Goal: Transaction & Acquisition: Purchase product/service

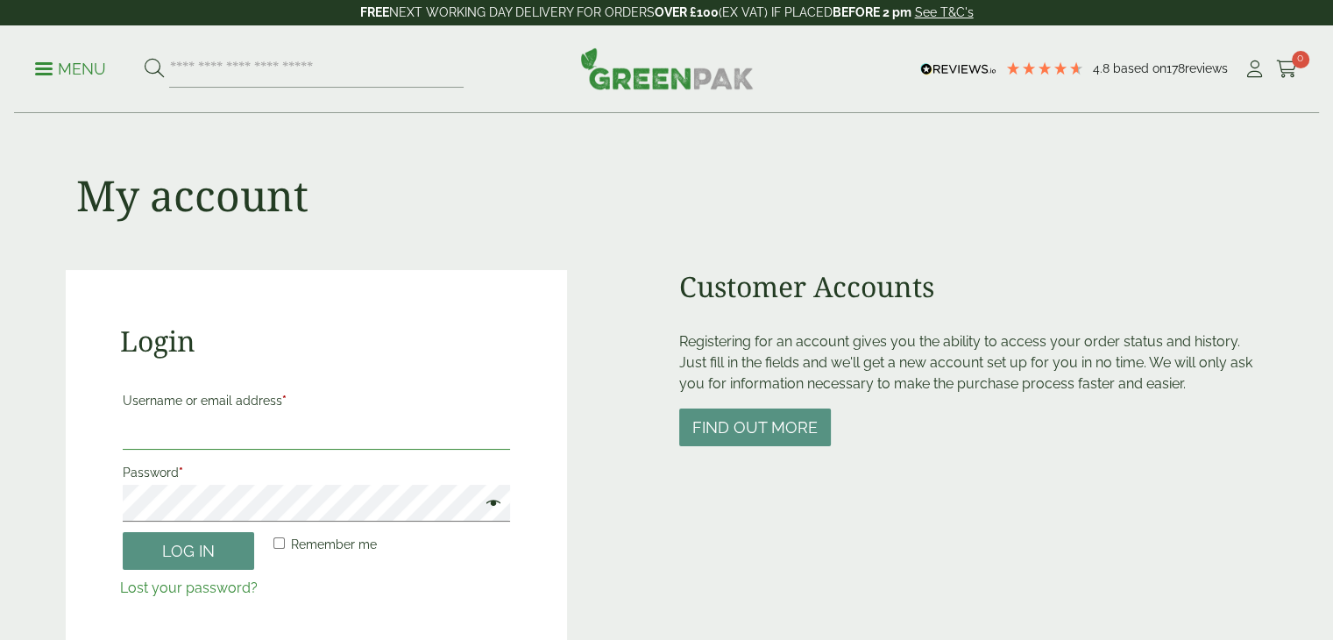
click at [269, 425] on input "Username or email address *" at bounding box center [317, 431] width 388 height 37
type input "**********"
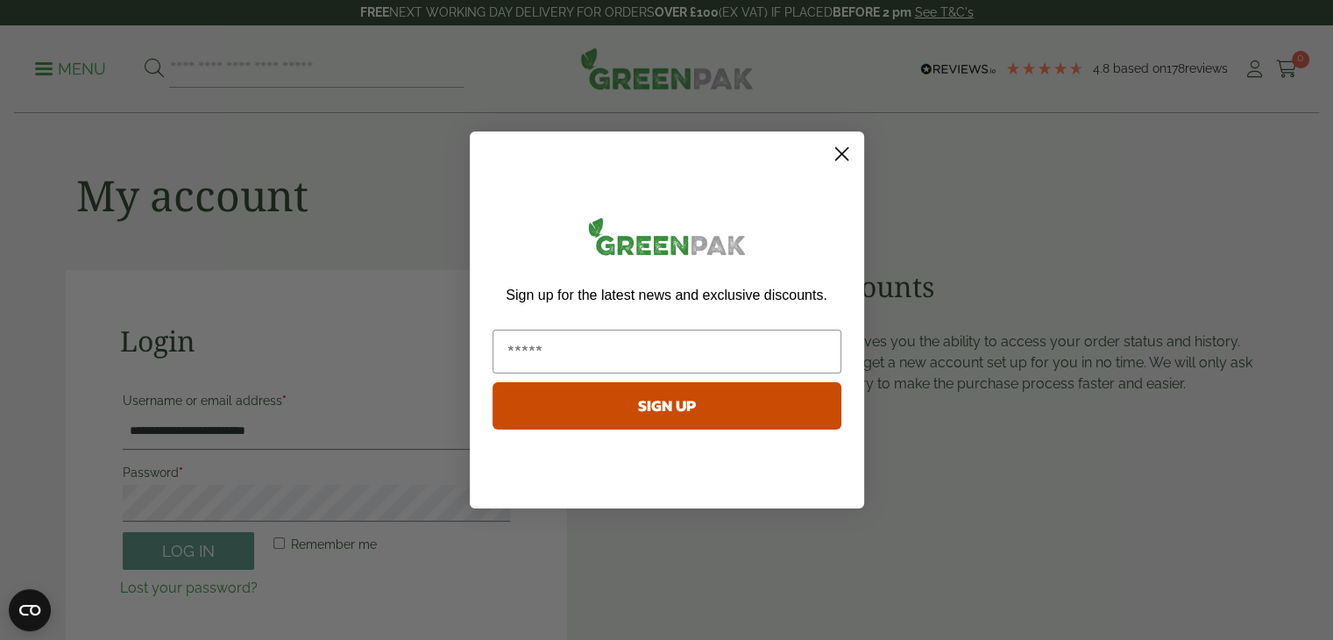
click at [839, 156] on circle "Close dialog" at bounding box center [840, 153] width 29 height 29
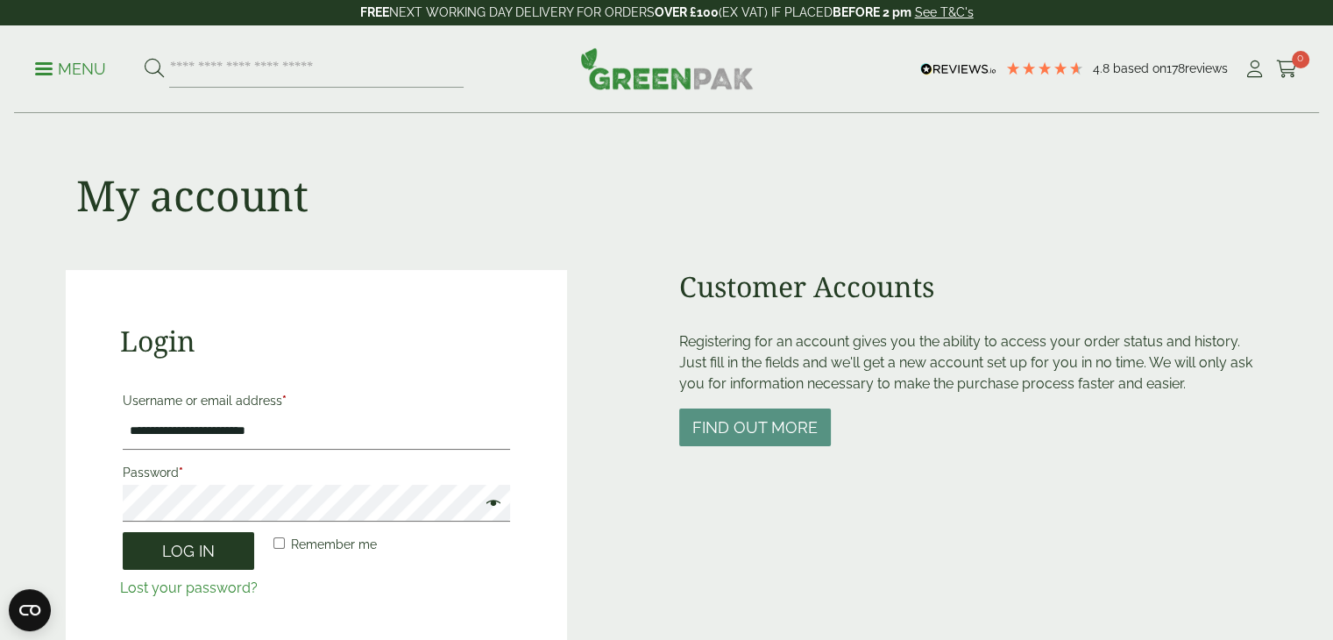
click at [187, 554] on button "Log in" at bounding box center [188, 551] width 131 height 38
click at [207, 558] on button "Log in" at bounding box center [188, 551] width 131 height 38
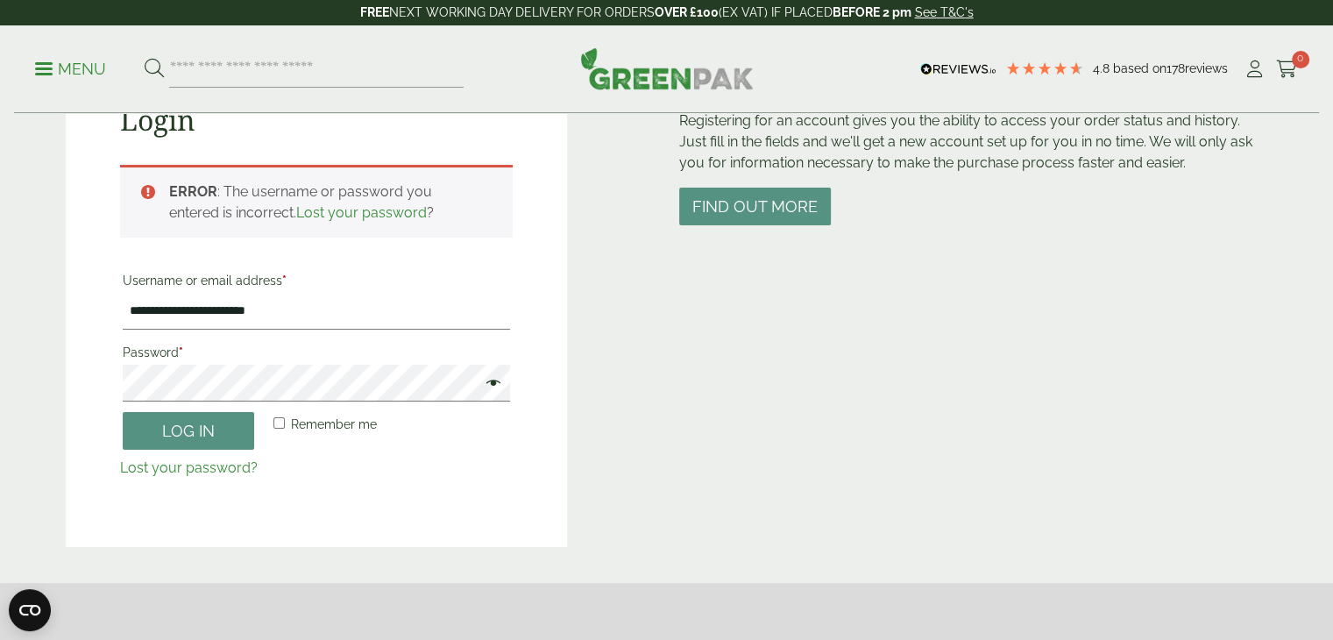
scroll to position [249, 0]
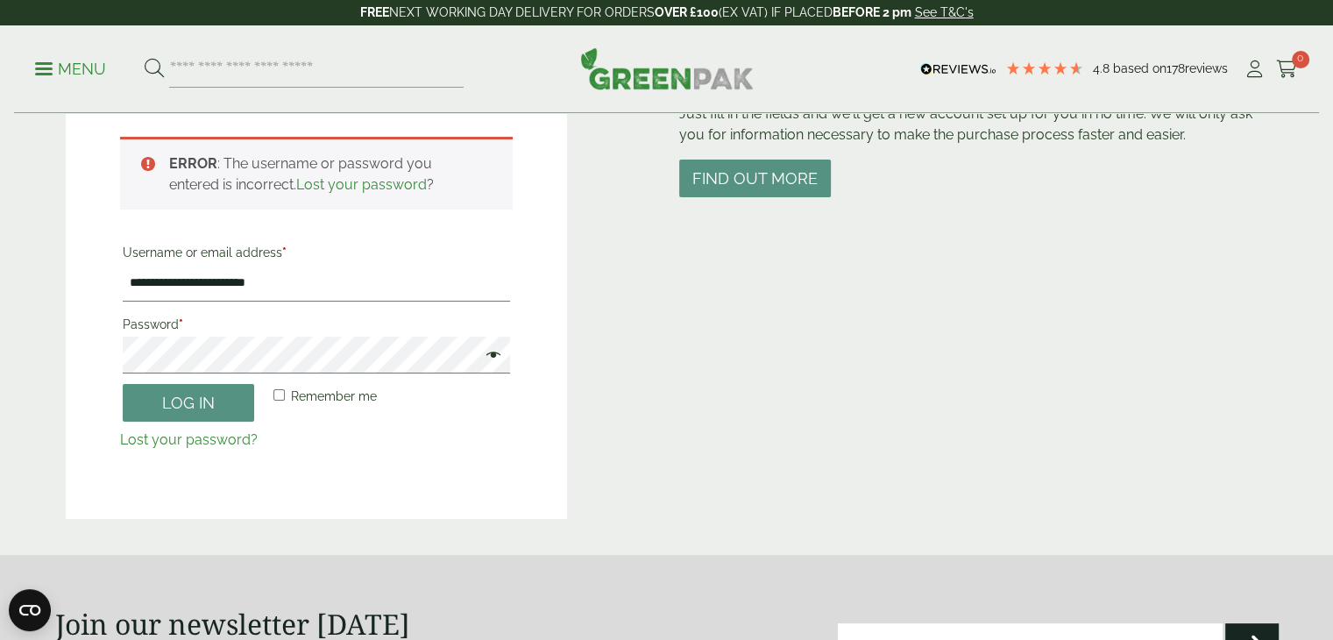
click at [498, 355] on span at bounding box center [488, 356] width 23 height 21
click at [190, 396] on button "Log in" at bounding box center [188, 403] width 131 height 38
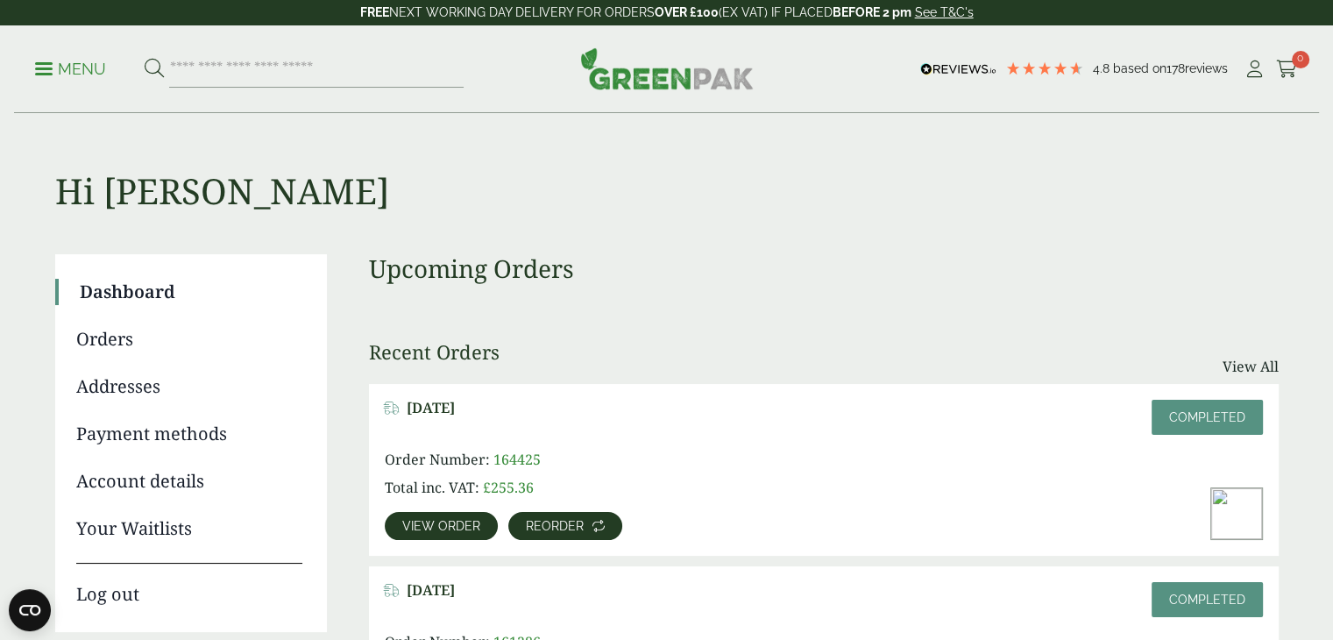
click at [571, 536] on link "Reorder" at bounding box center [565, 526] width 114 height 28
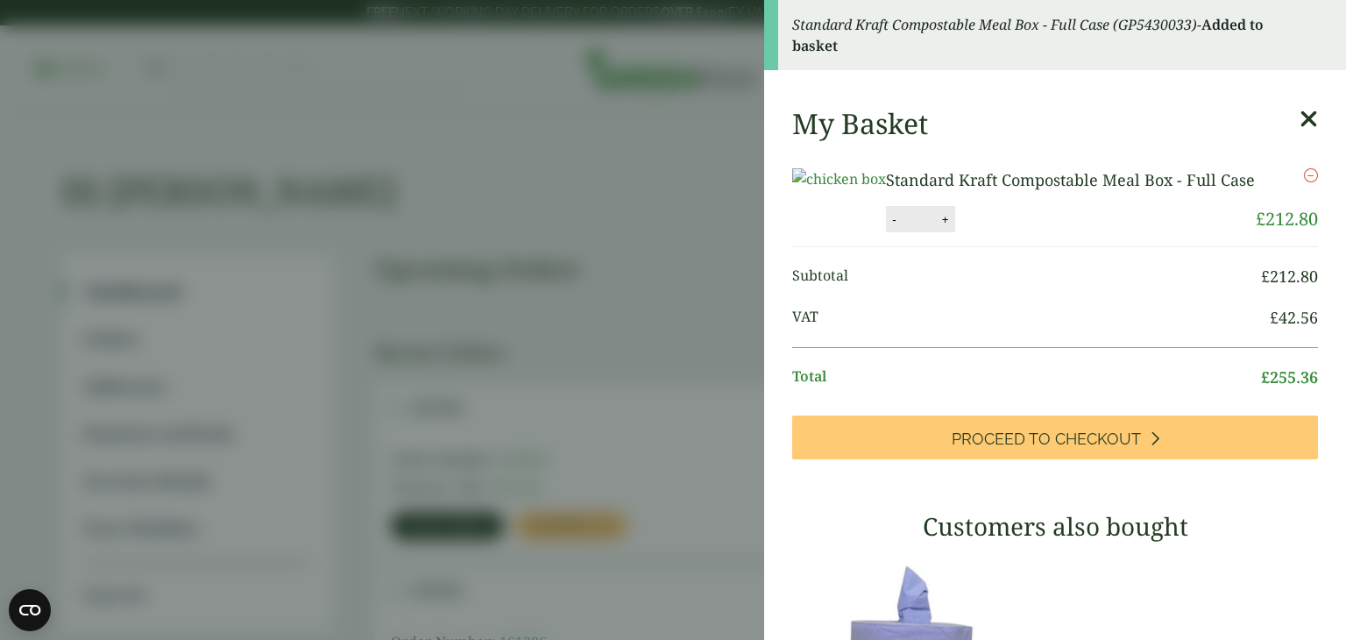
click at [901, 227] on button "-" at bounding box center [894, 219] width 14 height 15
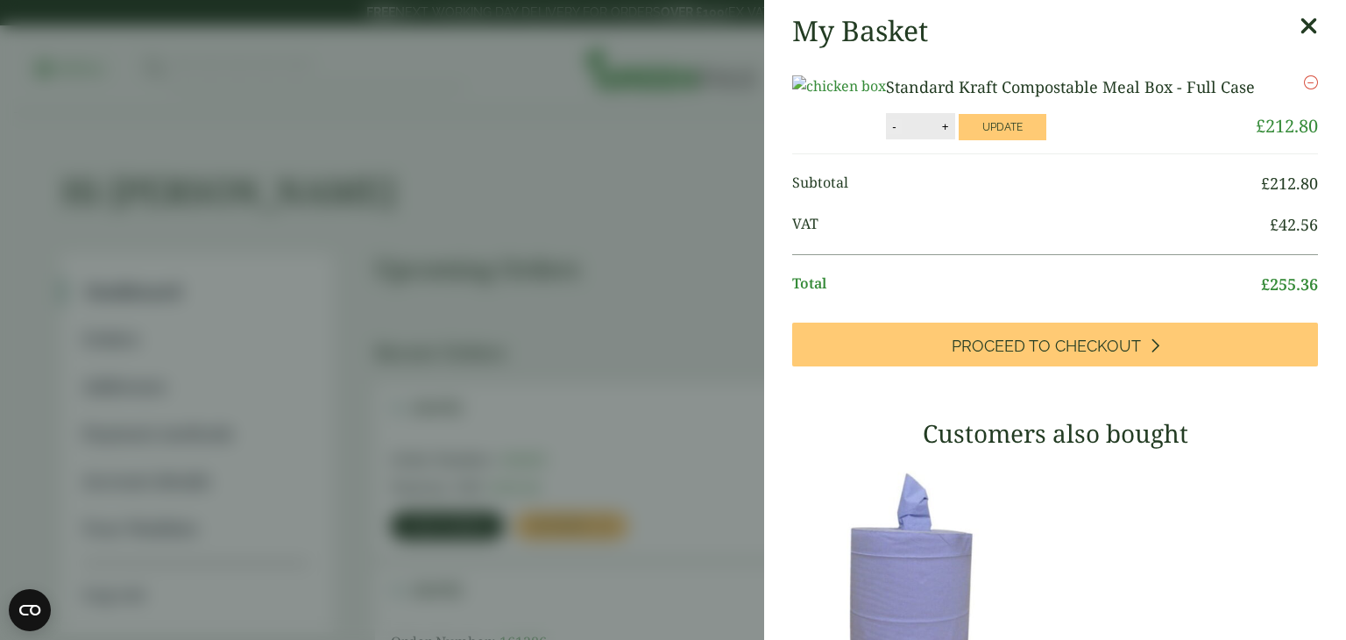
click at [901, 134] on button "-" at bounding box center [894, 126] width 14 height 15
type input "*"
click at [1046, 140] on button "Update" at bounding box center [1002, 127] width 88 height 26
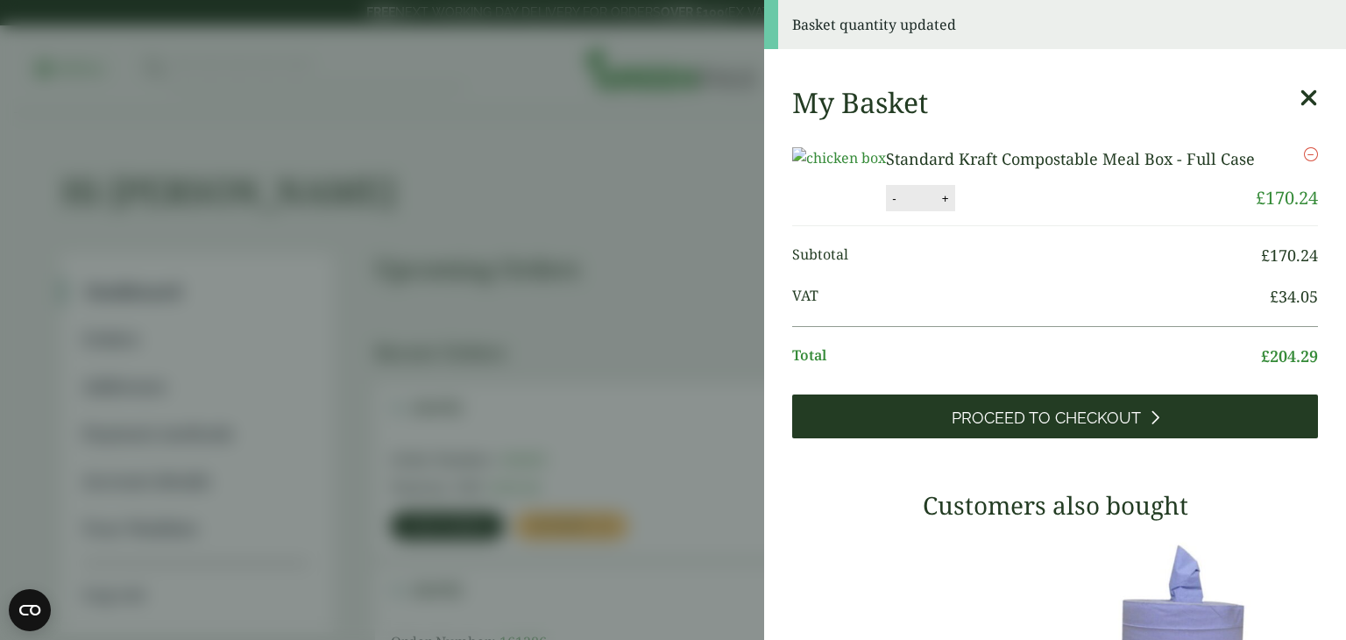
click at [1108, 428] on span "Proceed to Checkout" at bounding box center [1045, 417] width 189 height 19
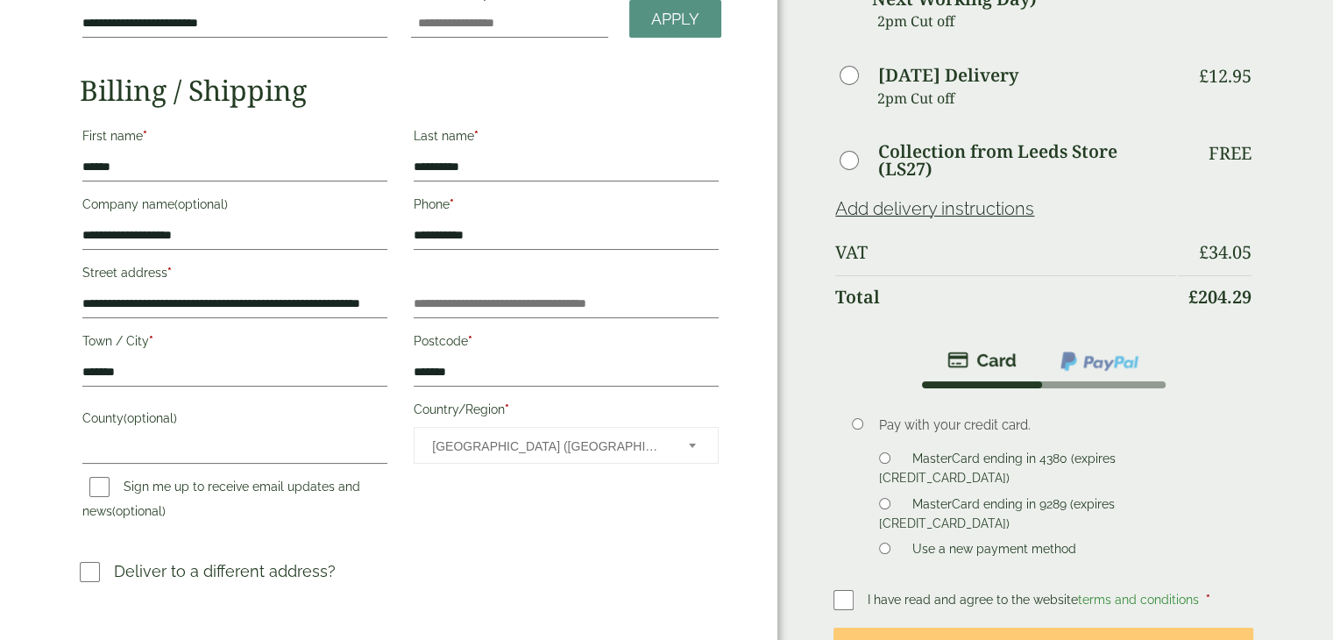
scroll to position [258, 0]
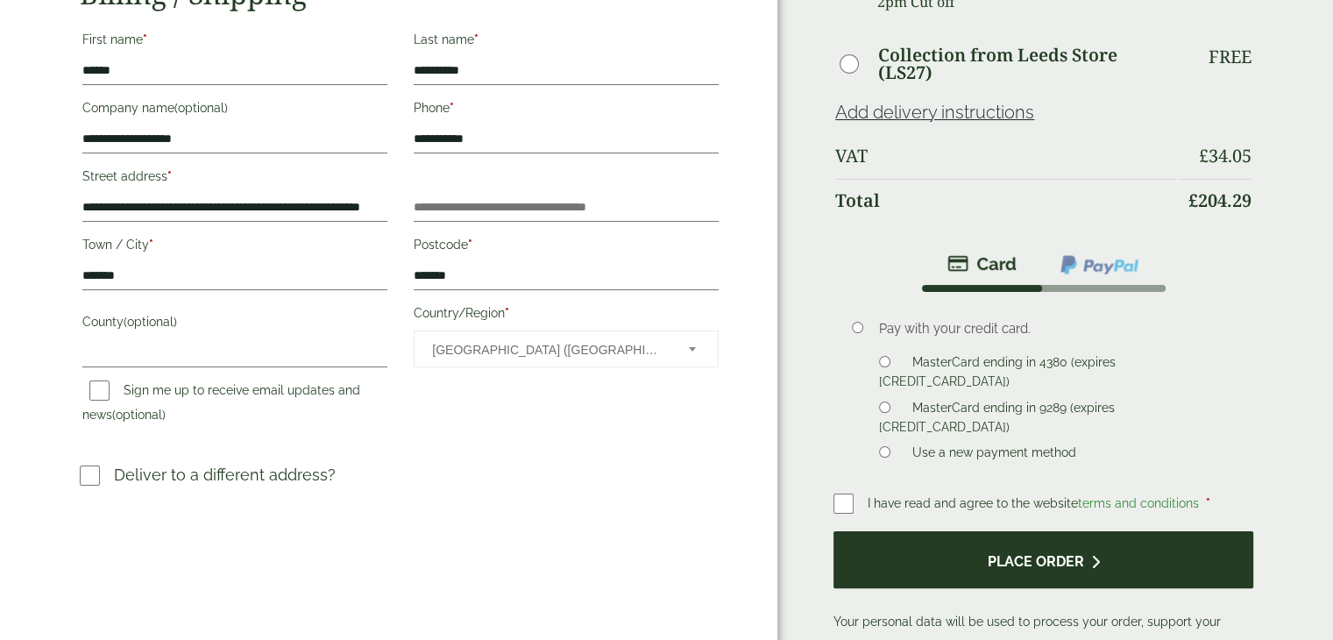
click at [1044, 555] on button "Place order" at bounding box center [1043, 559] width 420 height 57
